Goal: Use online tool/utility: Utilize a website feature to perform a specific function

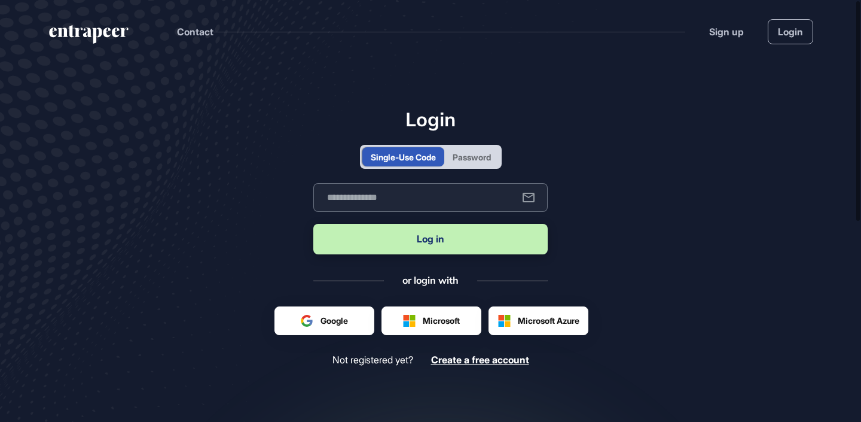
click at [417, 203] on input "text" at bounding box center [430, 197] width 234 height 29
type input "**********"
click at [431, 237] on button "Log in" at bounding box center [430, 239] width 234 height 31
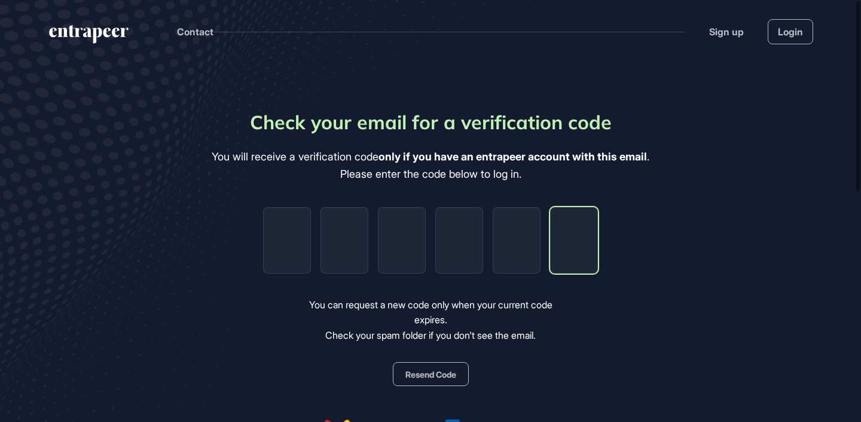
paste input "*"
type input "*"
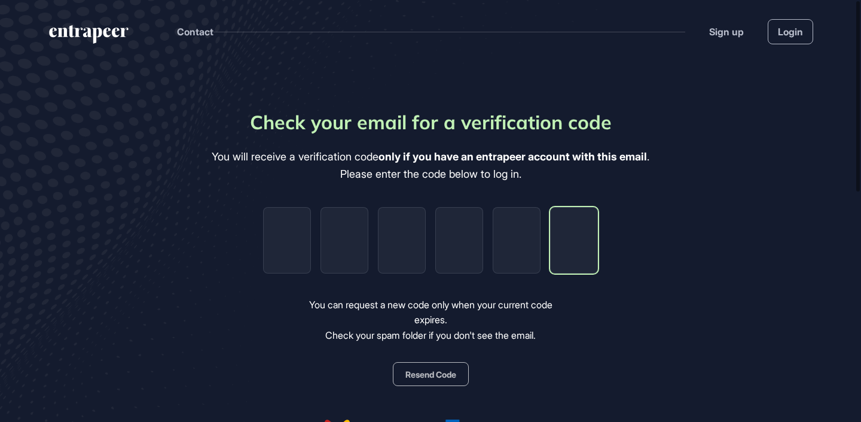
type input "*"
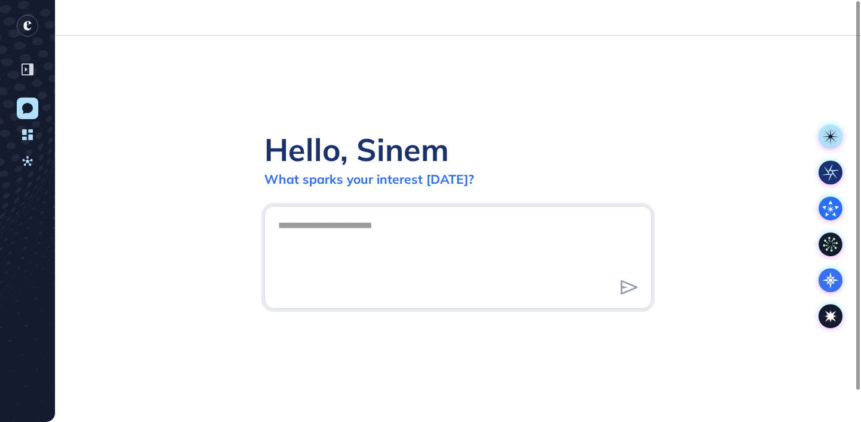
scroll to position [1, 1]
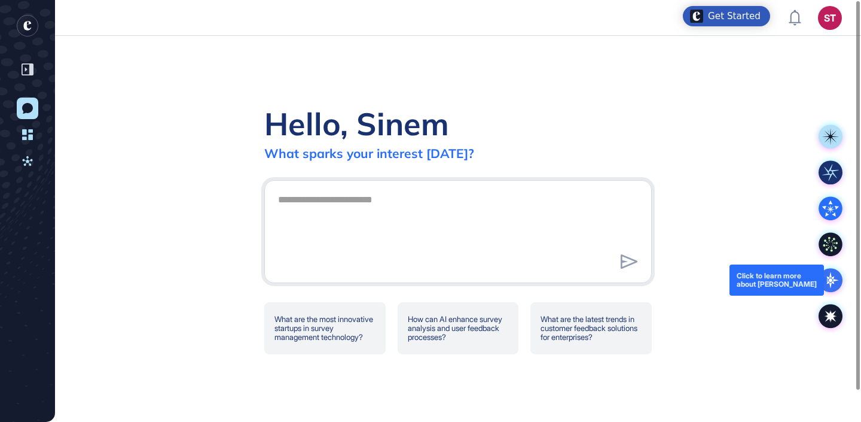
click at [828, 284] on icon at bounding box center [831, 280] width 24 height 24
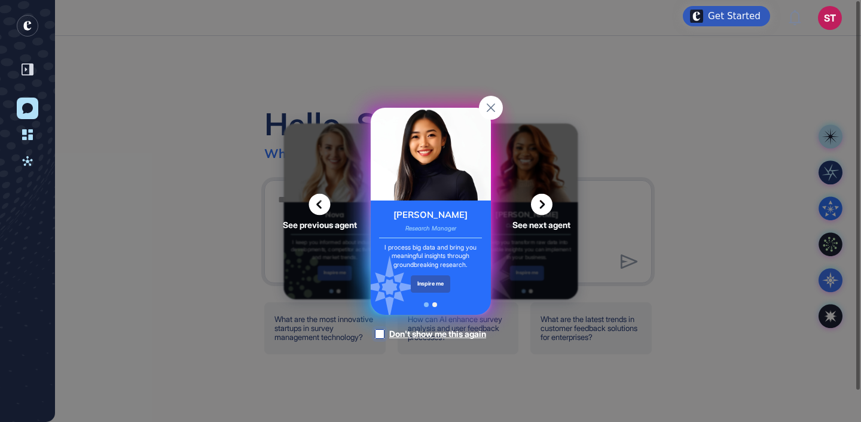
click at [379, 336] on div at bounding box center [380, 334] width 10 height 10
click at [438, 254] on div "I process big data and bring you meaningful insights through groundbreaking res…" at bounding box center [430, 256] width 103 height 27
click at [435, 286] on div "Inspire me" at bounding box center [431, 283] width 40 height 17
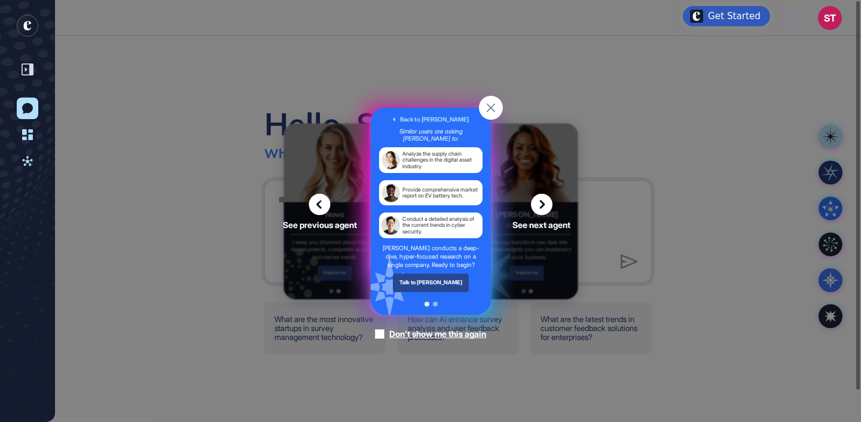
click at [435, 286] on div "Talk to [PERSON_NAME]" at bounding box center [430, 282] width 77 height 18
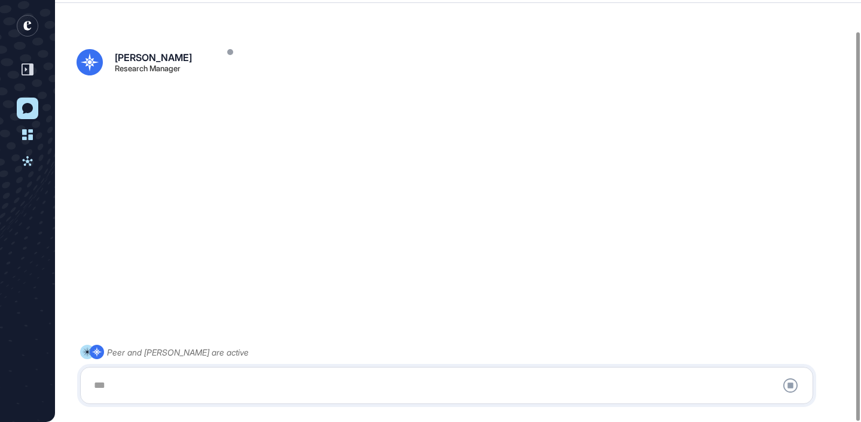
scroll to position [33, 0]
click at [243, 382] on div at bounding box center [447, 385] width 720 height 24
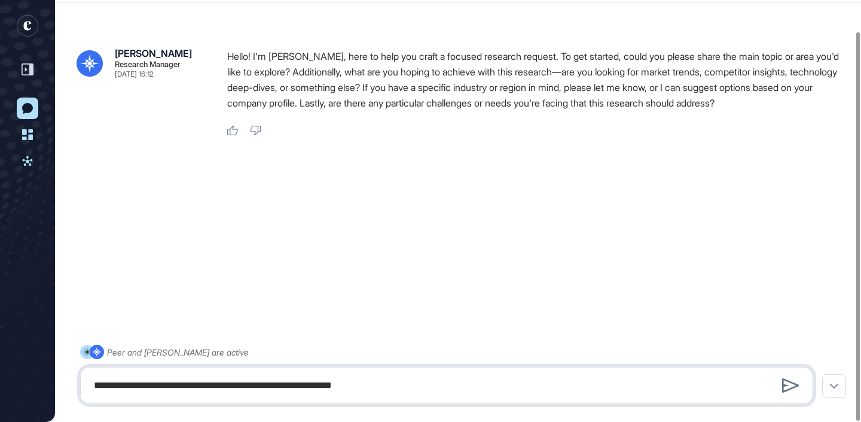
type textarea "**********"
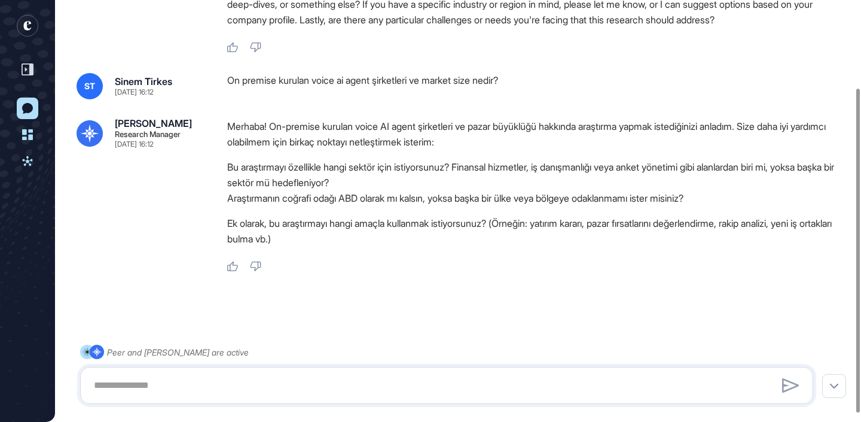
scroll to position [114, 0]
click at [431, 390] on textarea at bounding box center [447, 385] width 720 height 24
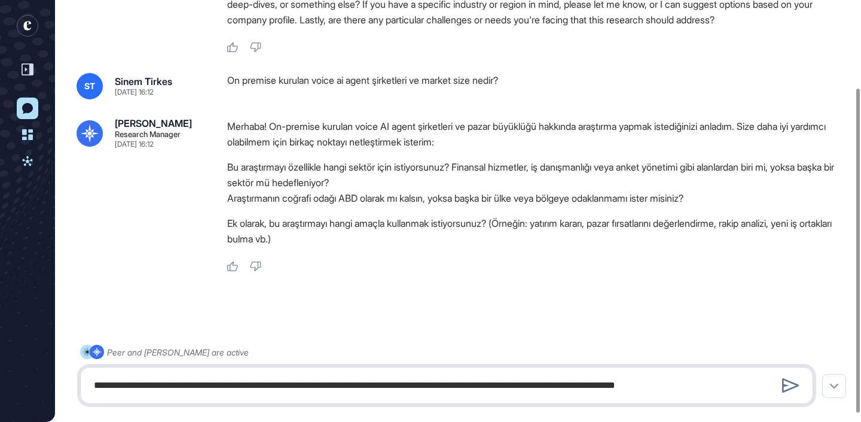
type textarea "**********"
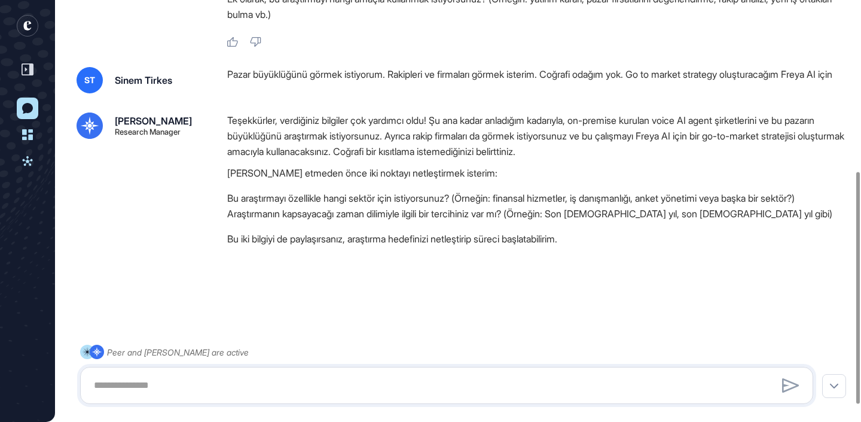
scroll to position [342, 0]
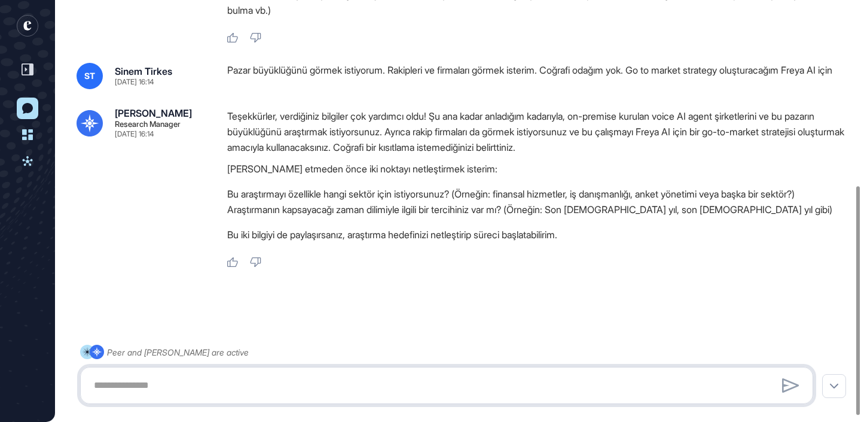
click at [315, 383] on textarea at bounding box center [447, 385] width 720 height 24
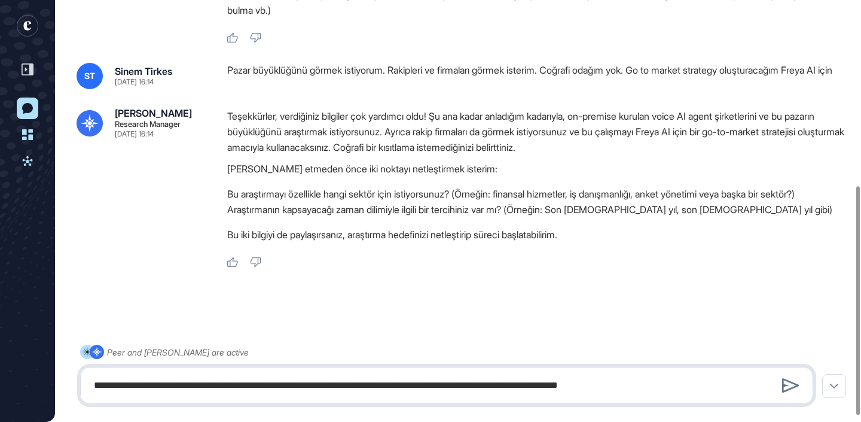
type textarea "**********"
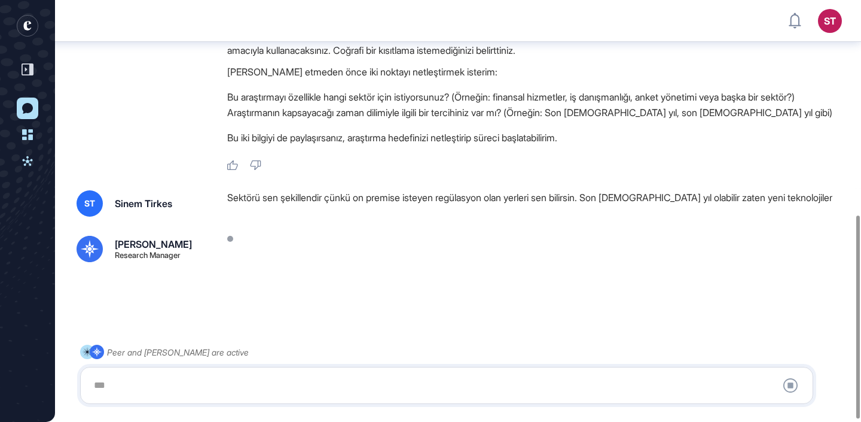
scroll to position [23, 0]
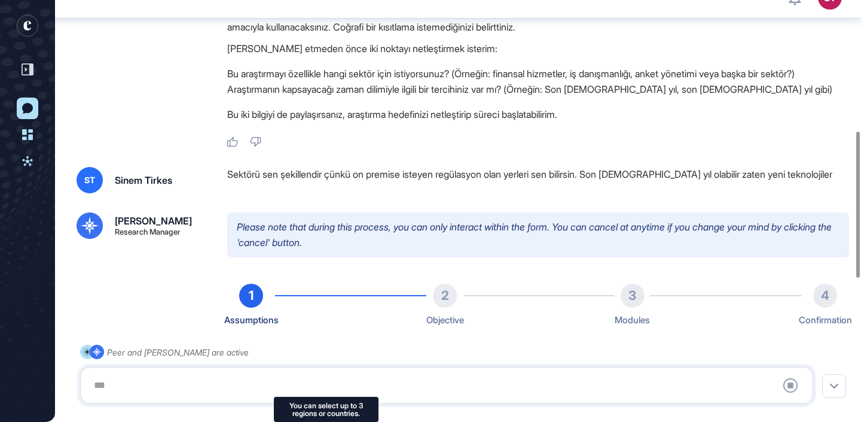
type input "**********"
type input "*"
type input "**********"
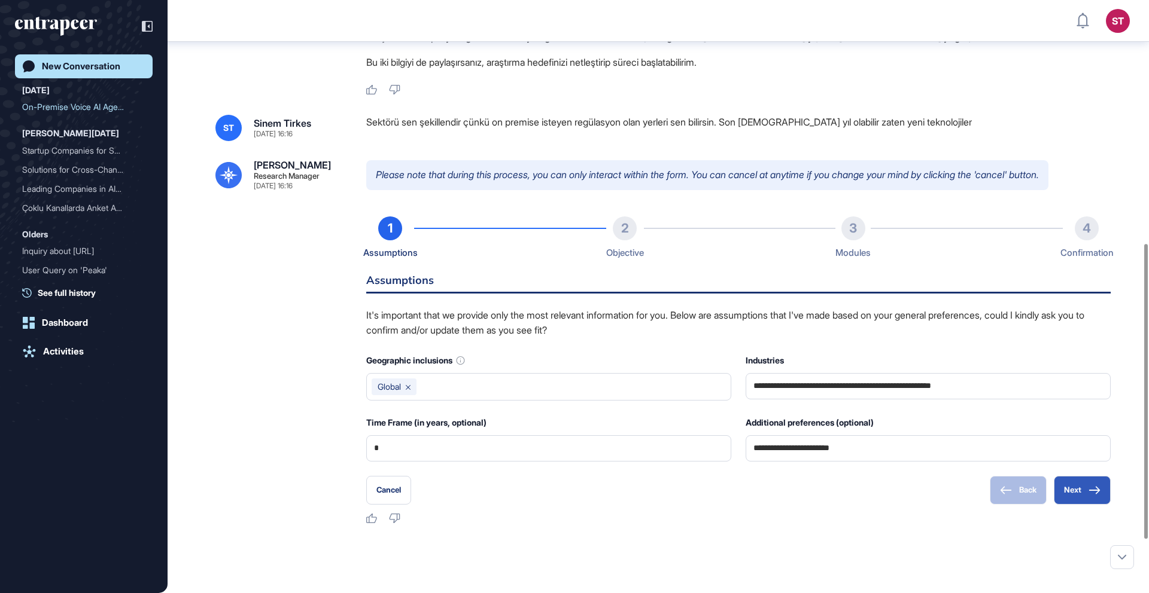
scroll to position [490, 0]
drag, startPoint x: 1003, startPoint y: 402, endPoint x: 1021, endPoint y: 401, distance: 18.0
click at [861, 398] on input "**********" at bounding box center [927, 385] width 349 height 25
type input "***"
click at [861, 421] on div "Cancel Back Next" at bounding box center [738, 490] width 744 height 29
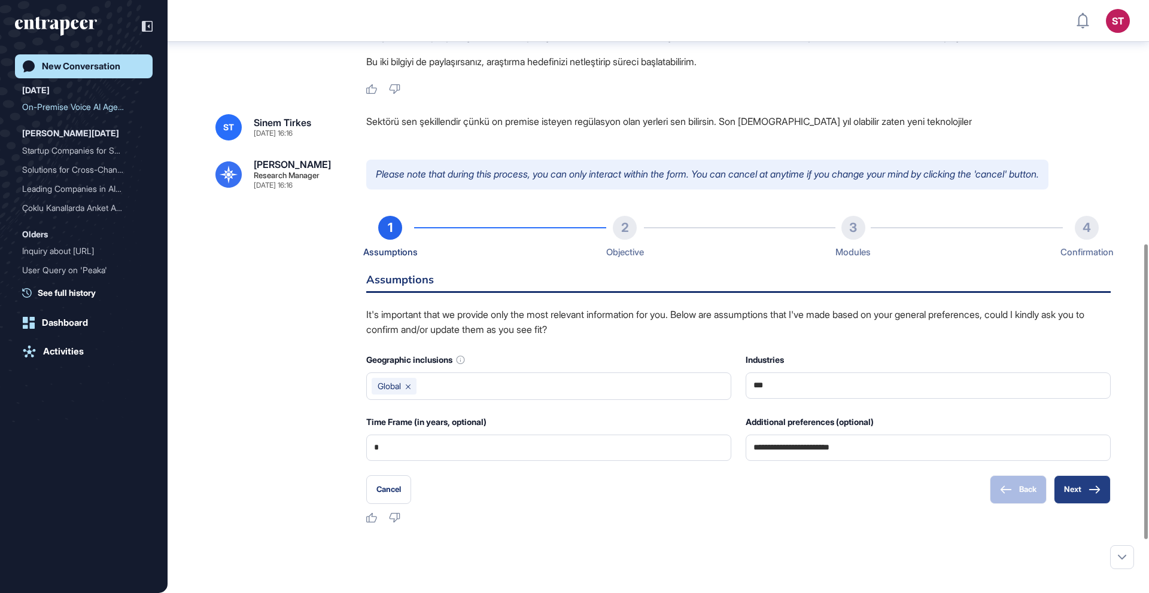
click at [861, 421] on button "Next" at bounding box center [1081, 490] width 57 height 29
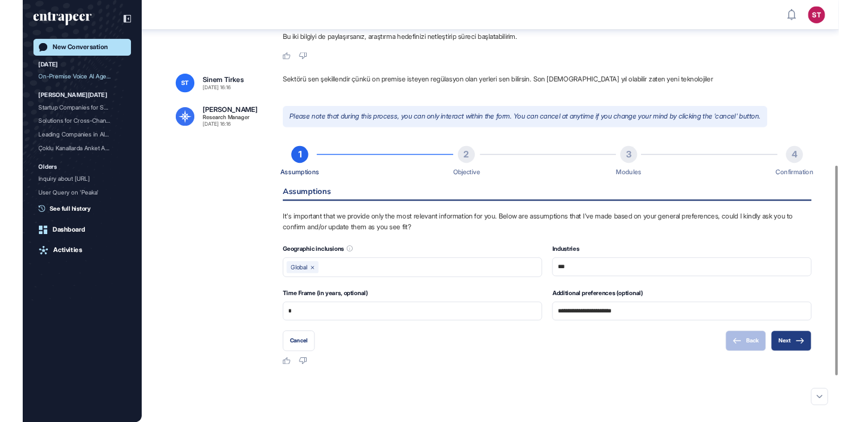
scroll to position [467, 0]
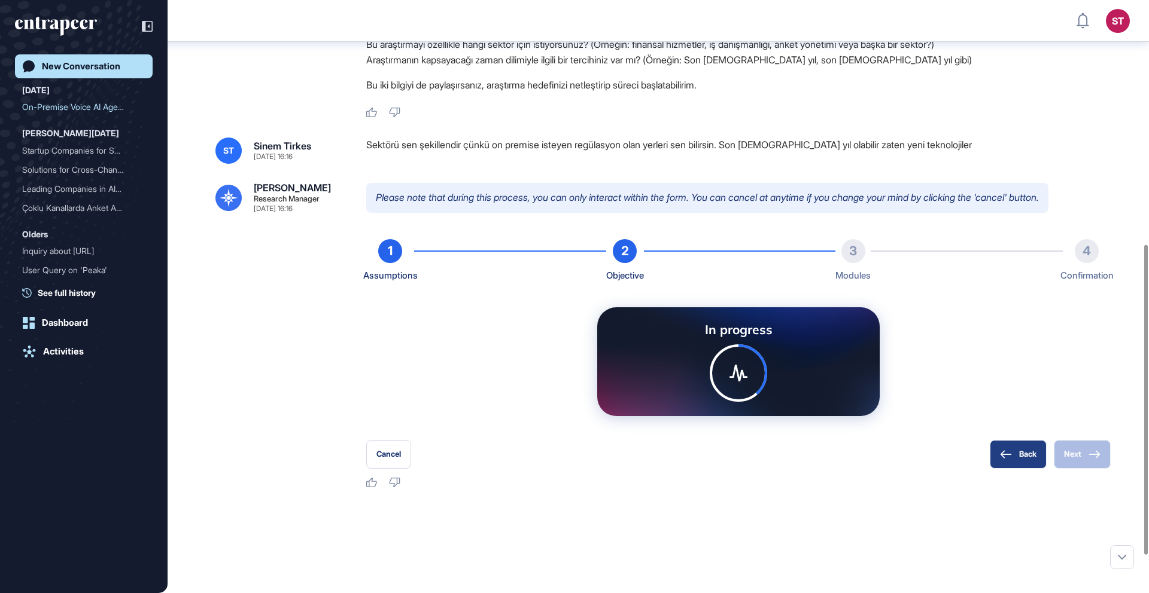
click at [861, 421] on button "Back" at bounding box center [1017, 454] width 57 height 29
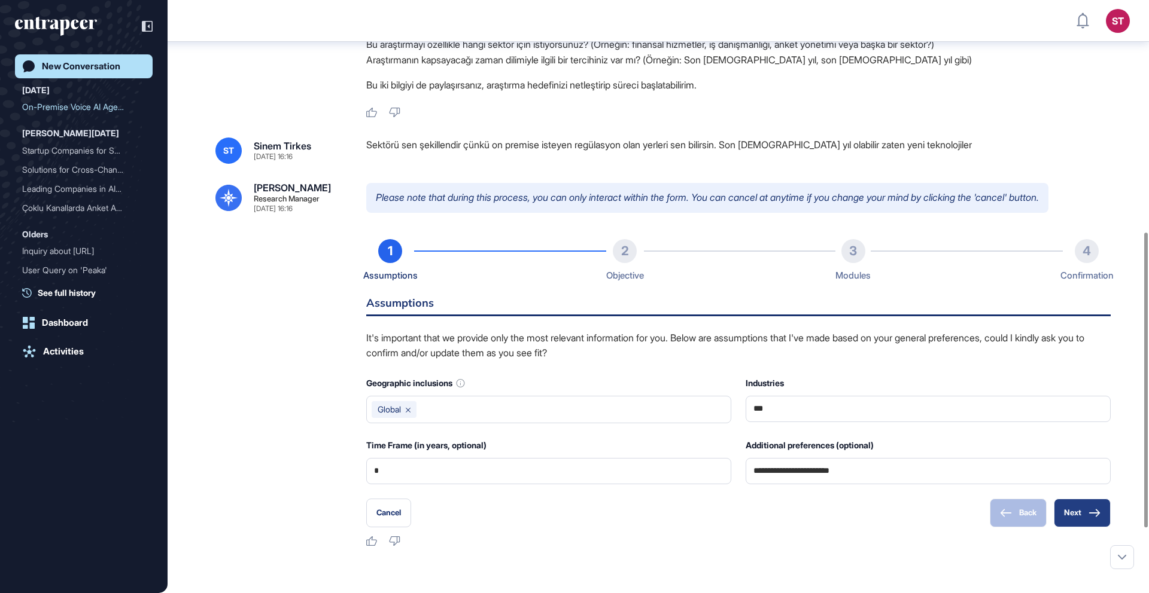
click at [861, 421] on button "Next" at bounding box center [1081, 513] width 57 height 29
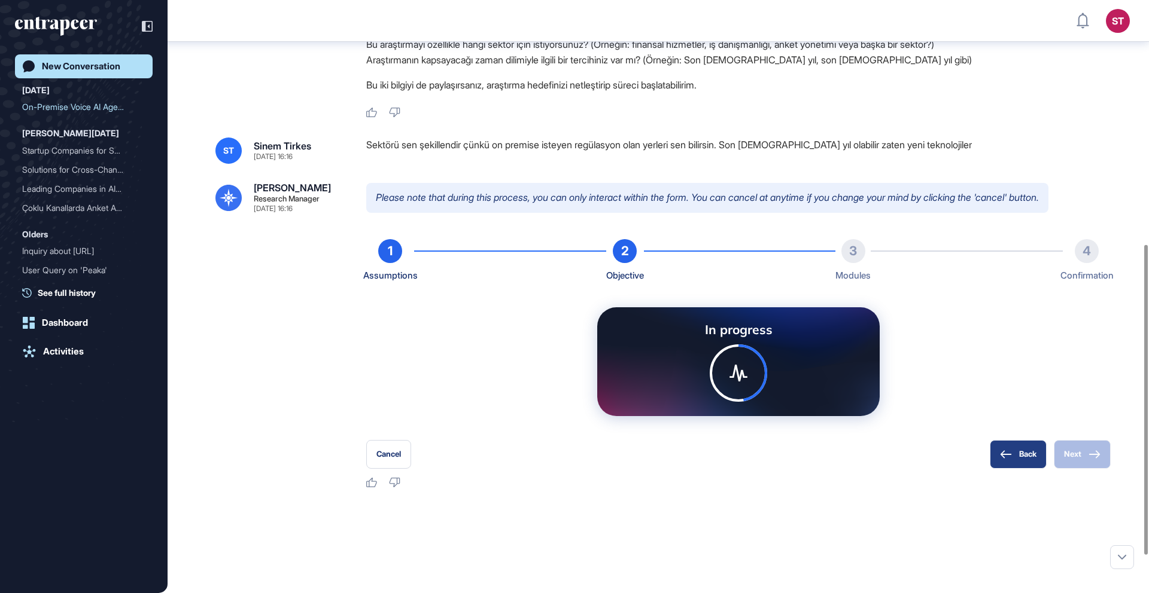
click at [861, 421] on icon at bounding box center [1006, 454] width 12 height 8
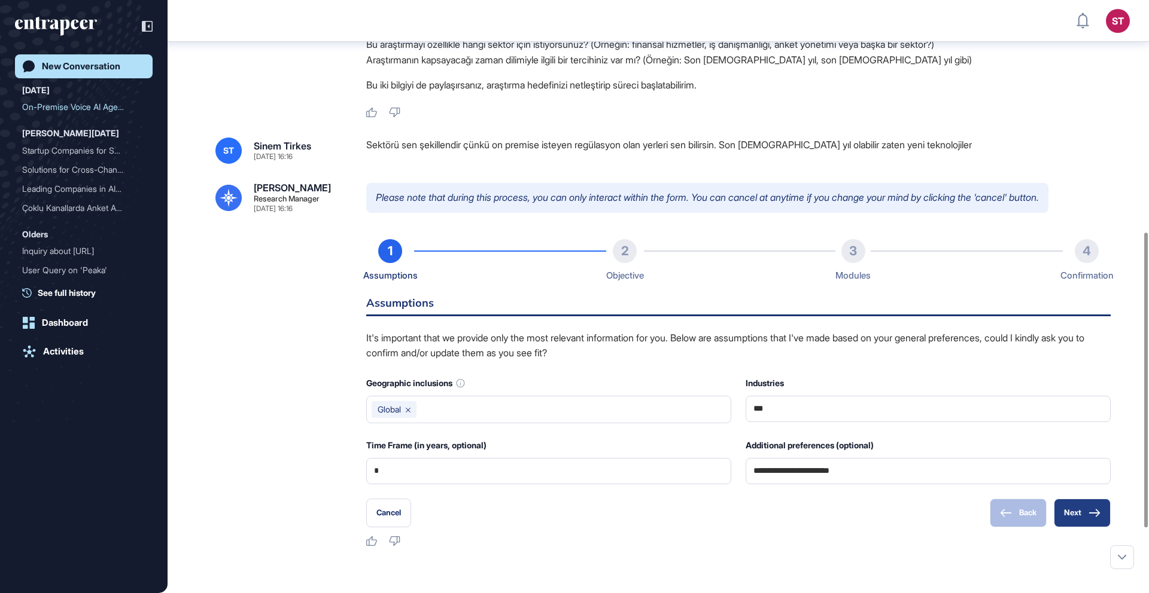
click at [861, 421] on button "Next" at bounding box center [1081, 513] width 57 height 29
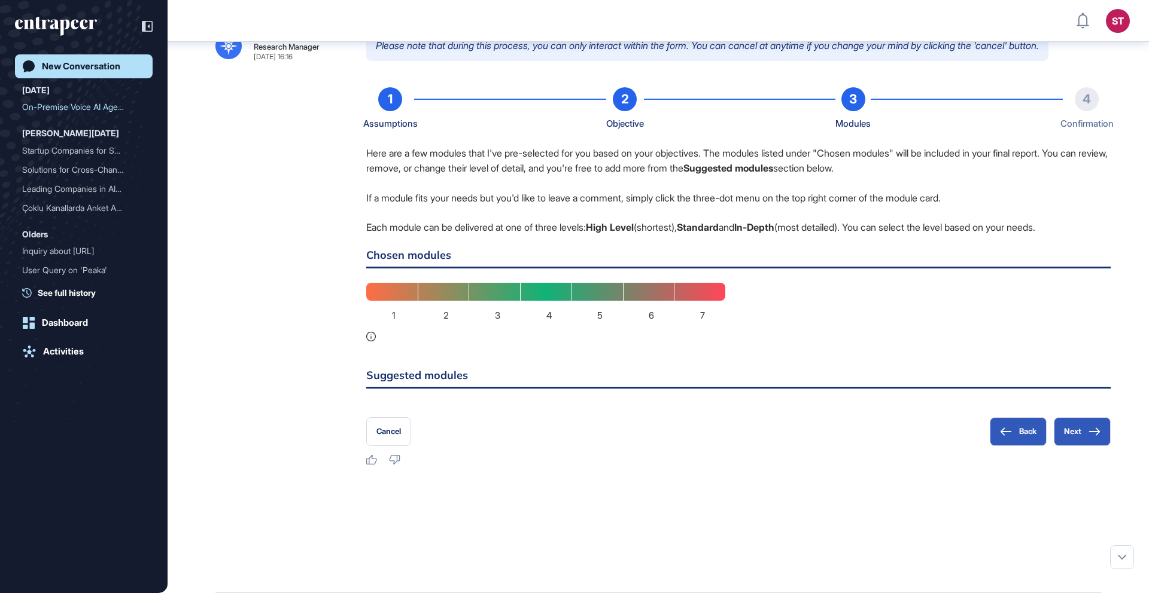
scroll to position [610, 0]
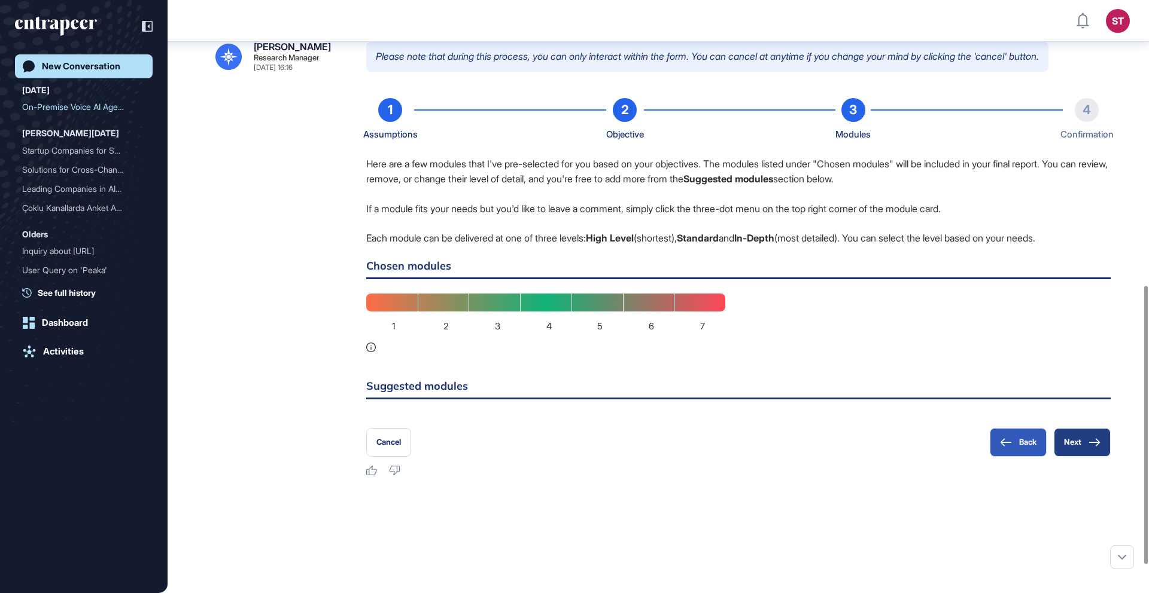
click at [861, 421] on button "Next" at bounding box center [1081, 442] width 57 height 29
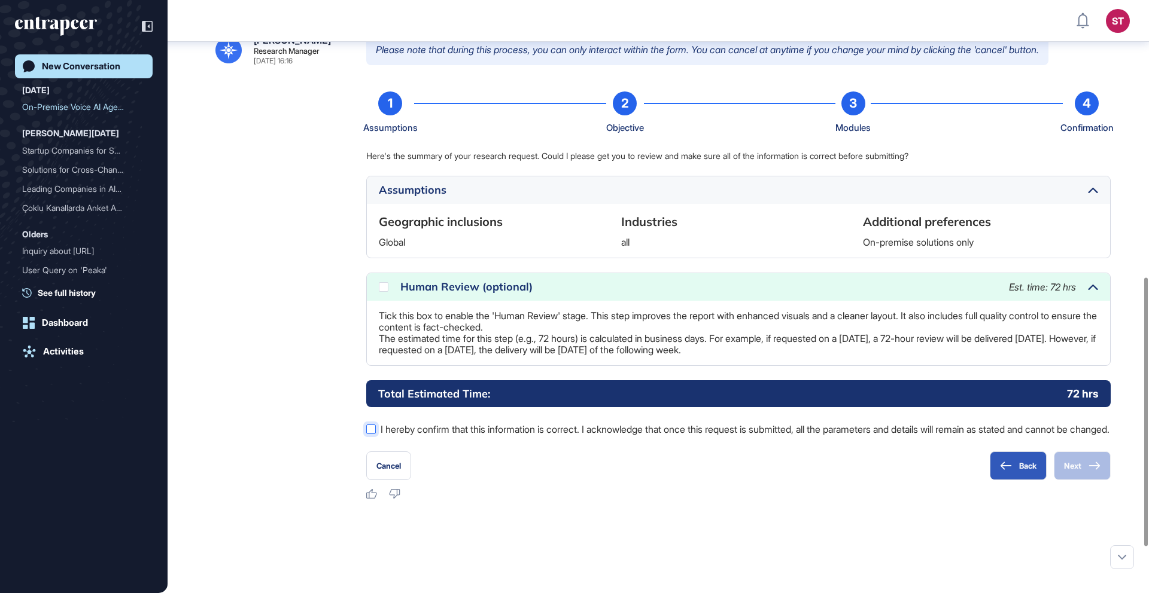
scroll to position [605, 0]
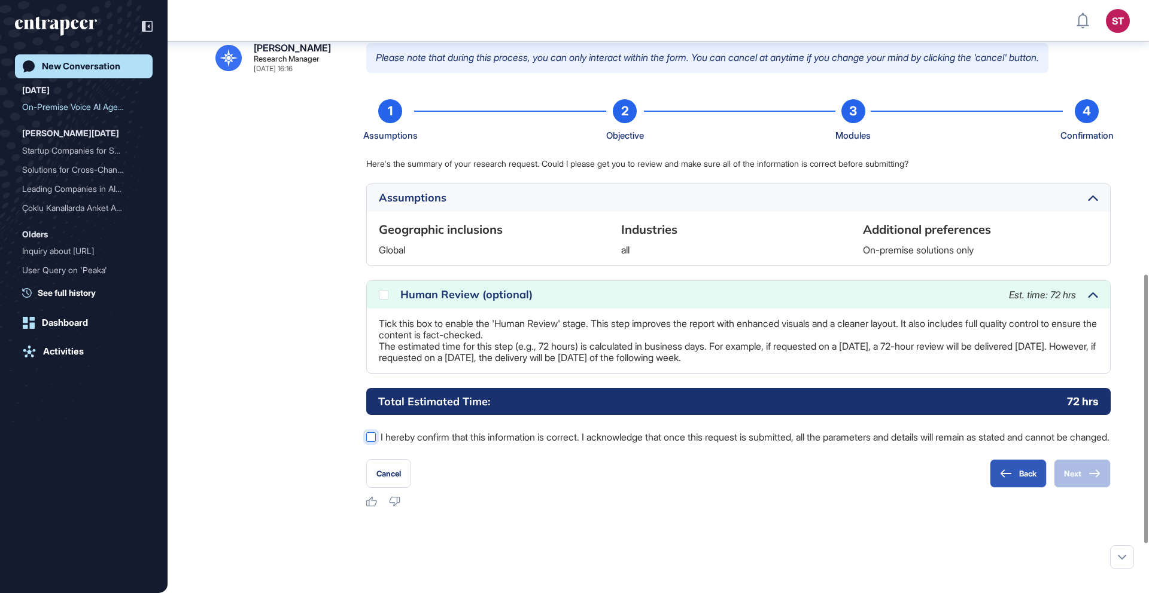
click at [370, 421] on div at bounding box center [371, 437] width 10 height 10
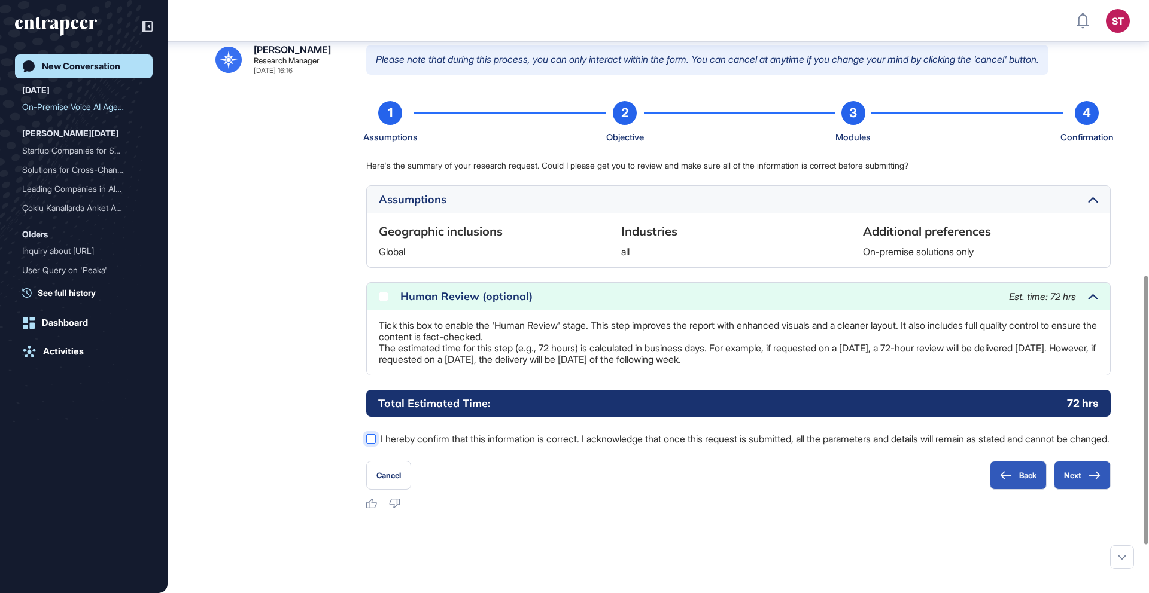
scroll to position [608, 0]
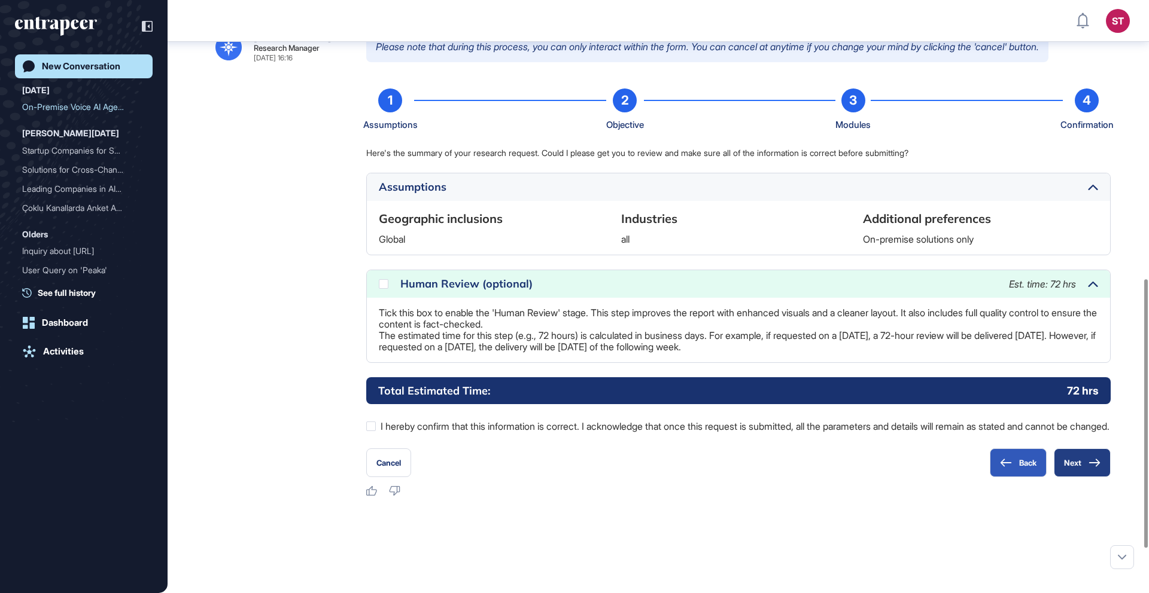
click at [861, 421] on button "Next" at bounding box center [1081, 463] width 57 height 29
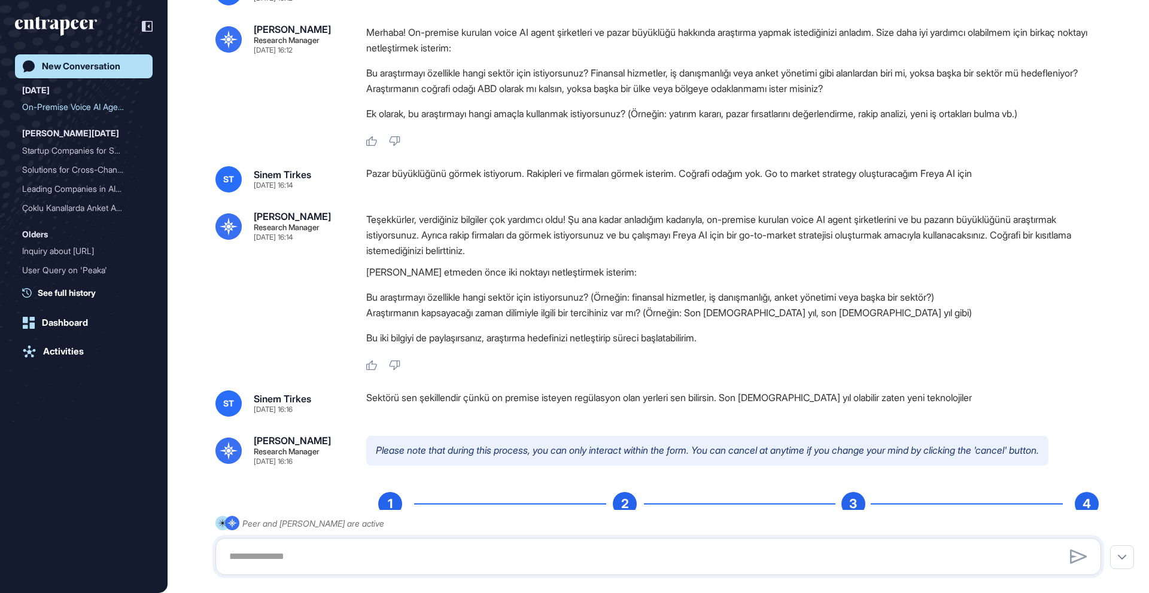
scroll to position [249, 0]
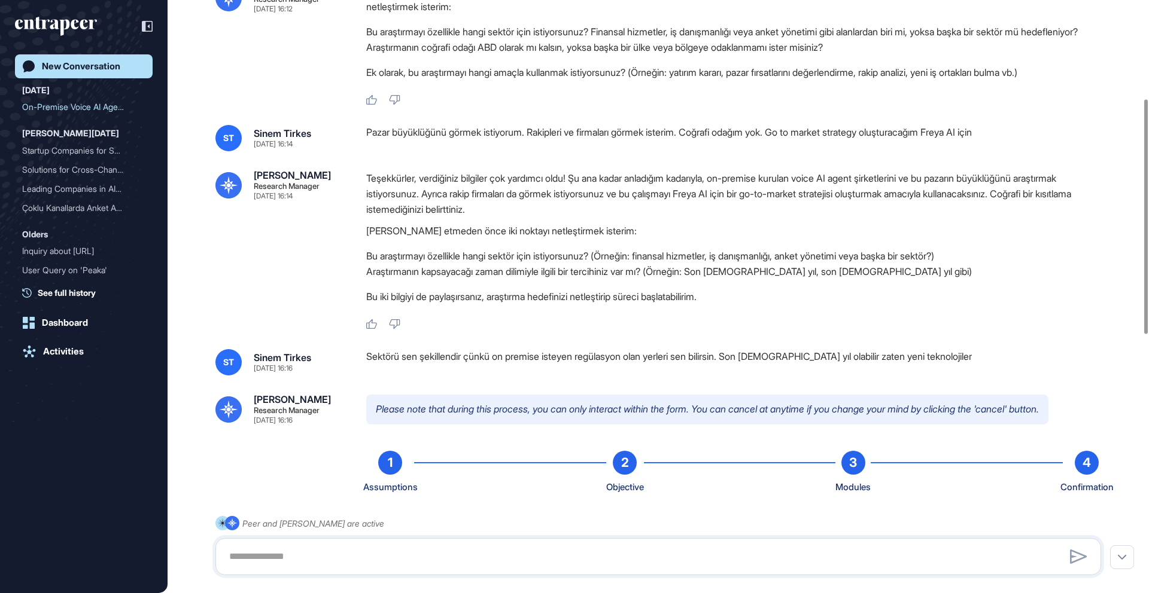
click at [57, 67] on div "New Conversation" at bounding box center [81, 66] width 78 height 11
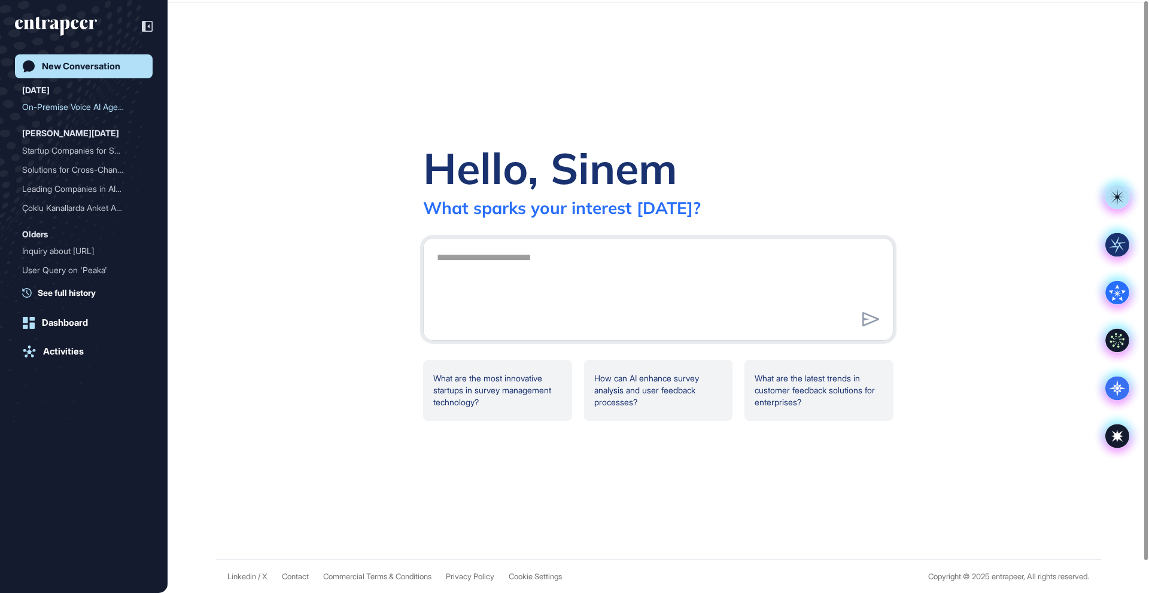
scroll to position [0, 0]
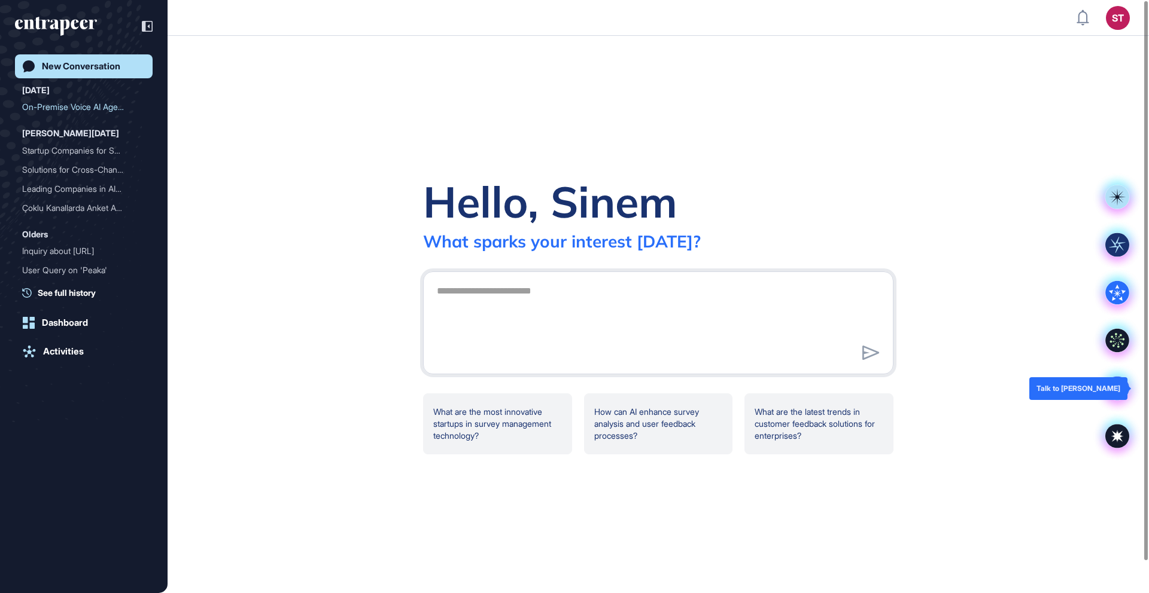
click at [861, 388] on icon at bounding box center [1117, 388] width 4 height 4
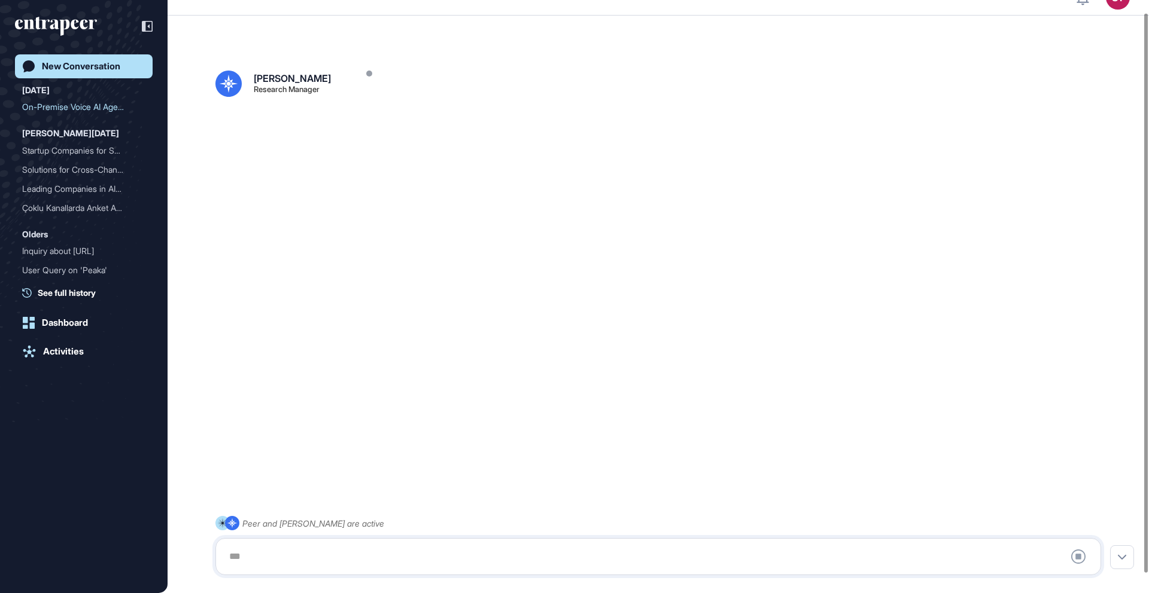
scroll to position [33, 0]
